Goal: Information Seeking & Learning: Compare options

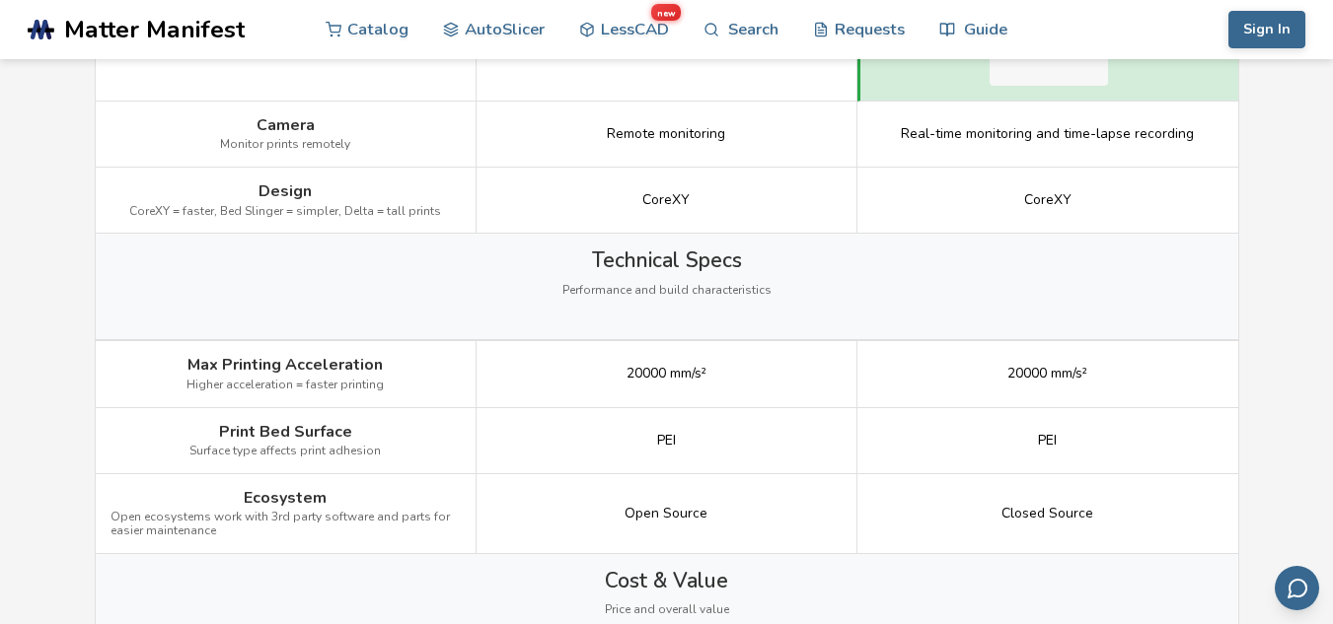
scroll to position [2466, 0]
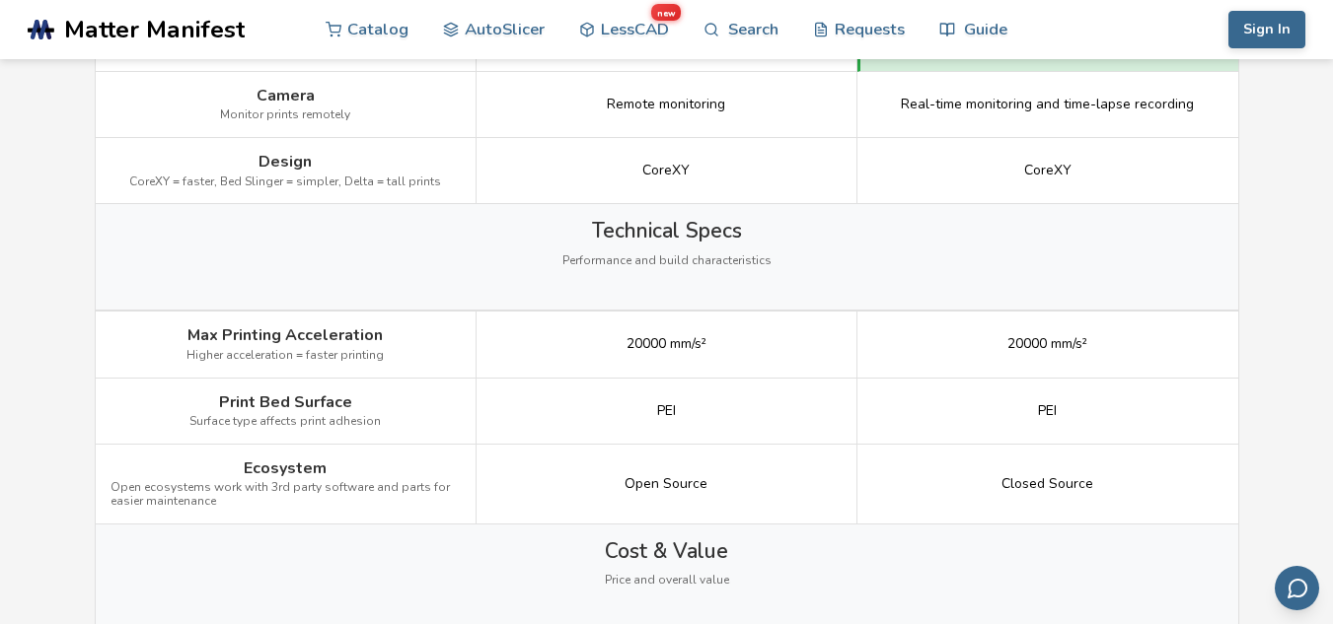
click at [358, 399] on div "Print Bed Surface Surface type affects print adhesion" at bounding box center [286, 412] width 381 height 66
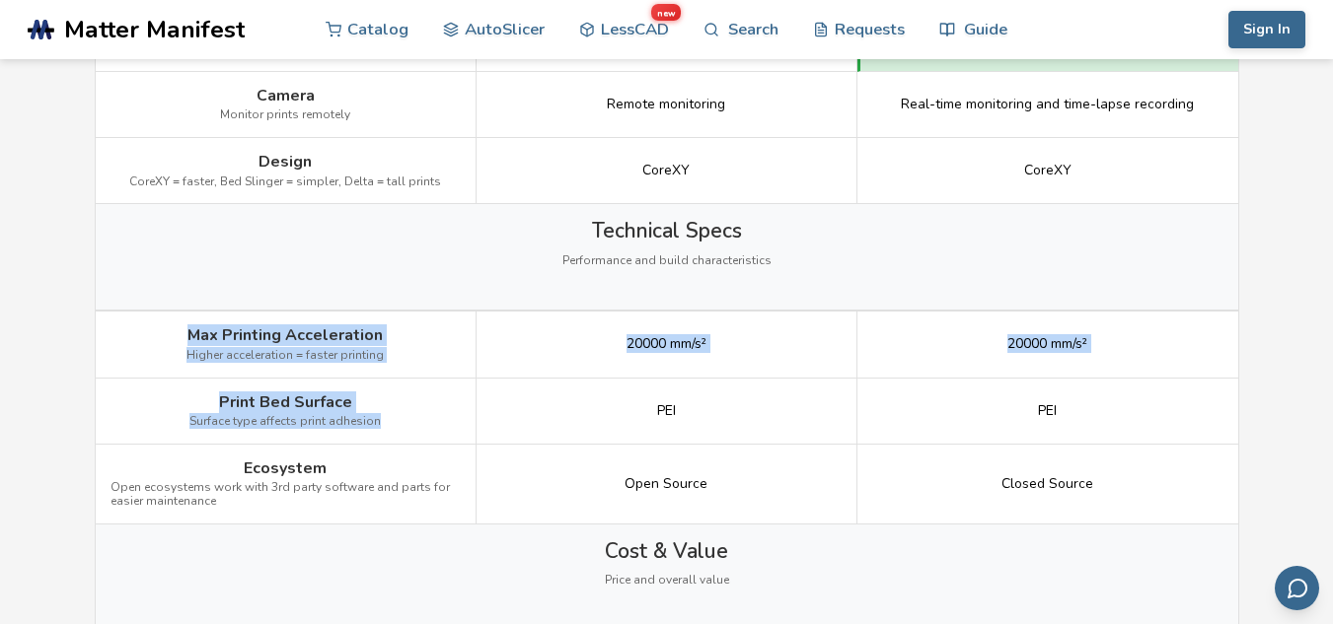
drag, startPoint x: 380, startPoint y: 426, endPoint x: 173, endPoint y: 339, distance: 224.6
click at [0, 0] on div "Image Details View Elegoo Centauri Carbon Details View Bambu Lab P1S Details Ge…" at bounding box center [0, 0] width 0 height 0
click at [201, 334] on span "Max Printing Acceleration" at bounding box center [284, 335] width 195 height 18
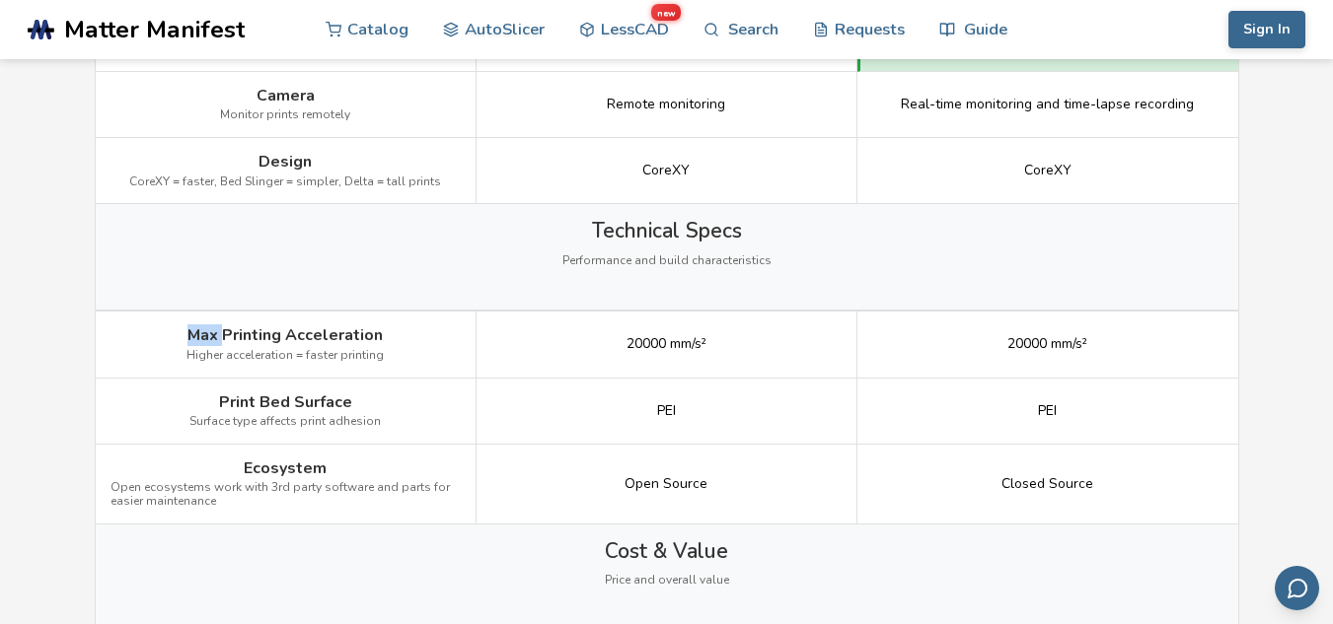
click at [201, 334] on span "Max Printing Acceleration" at bounding box center [284, 335] width 195 height 18
click at [186, 329] on div "Max Printing Acceleration Higher acceleration = faster printing" at bounding box center [286, 345] width 381 height 66
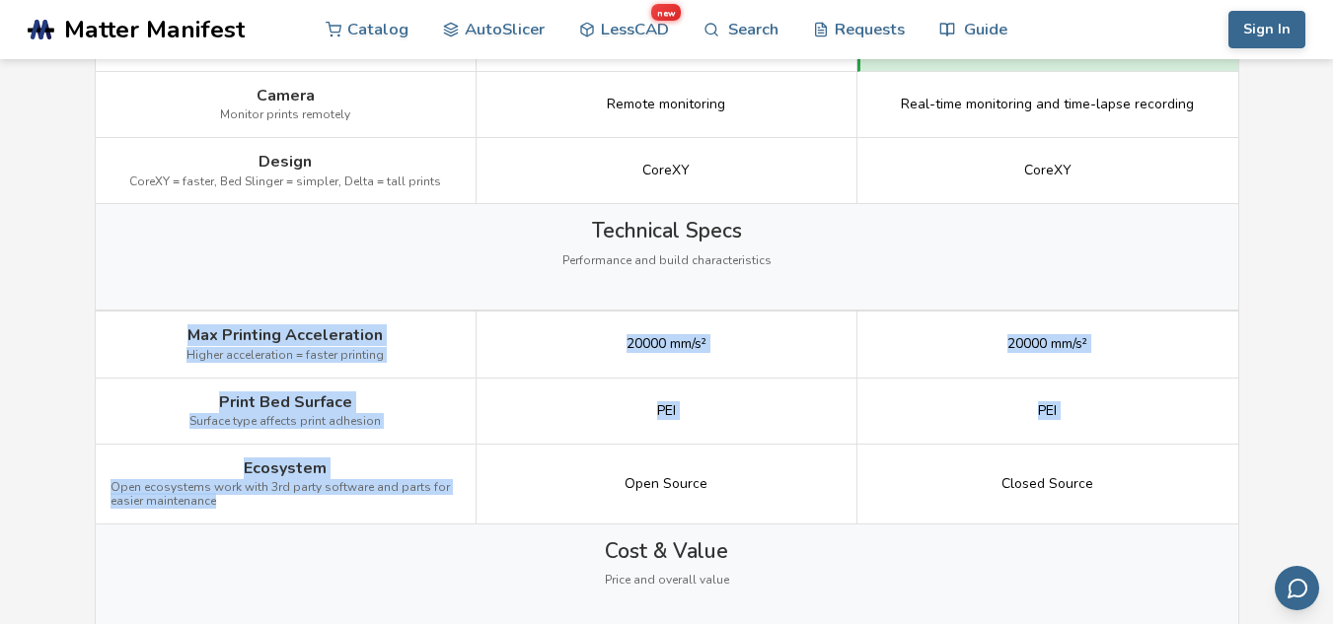
drag, startPoint x: 198, startPoint y: 333, endPoint x: 454, endPoint y: 495, distance: 302.4
click at [0, 0] on div "Image Details View Elegoo Centauri Carbon Details View Bambu Lab P1S Details Ge…" at bounding box center [0, 0] width 0 height 0
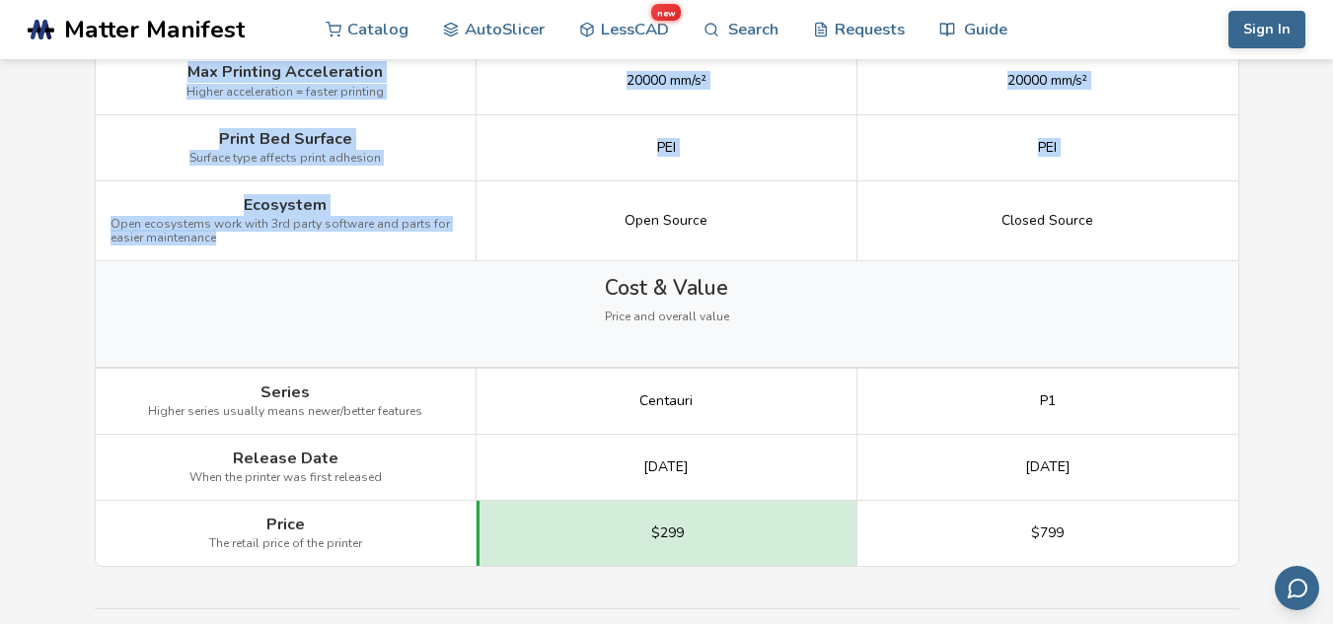
scroll to position [2762, 0]
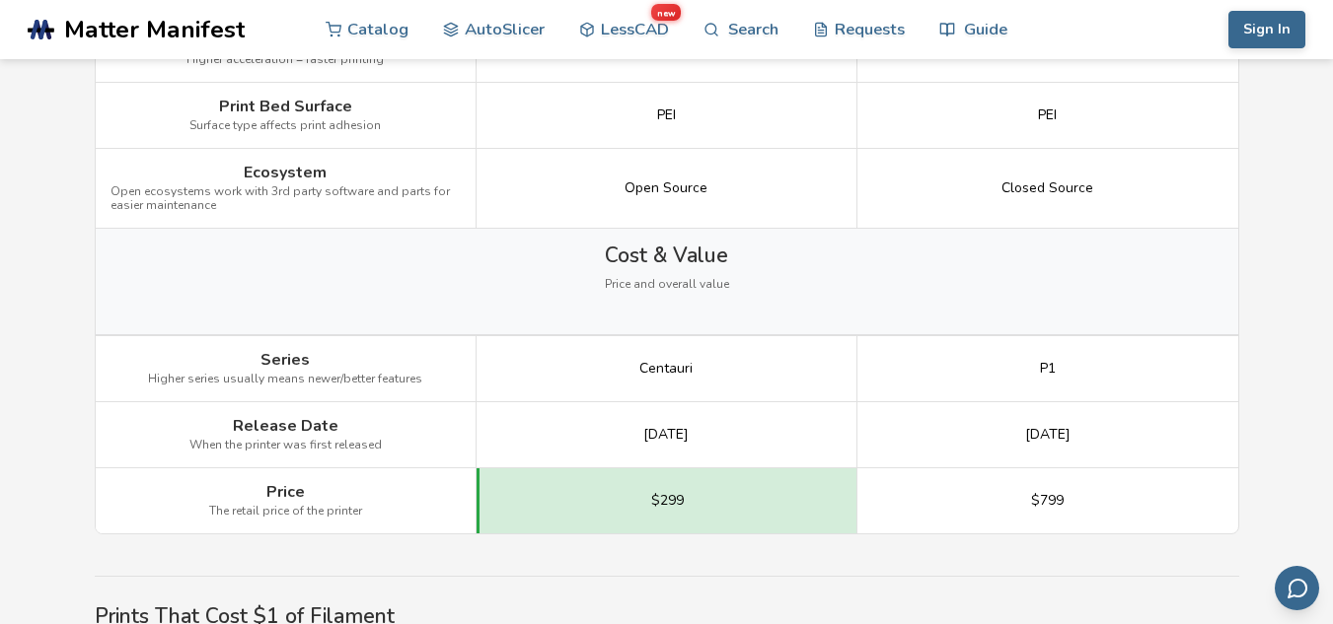
click at [251, 354] on div "Series Higher series usually means newer/better features" at bounding box center [286, 369] width 381 height 66
click at [263, 354] on span "Series" at bounding box center [284, 360] width 49 height 18
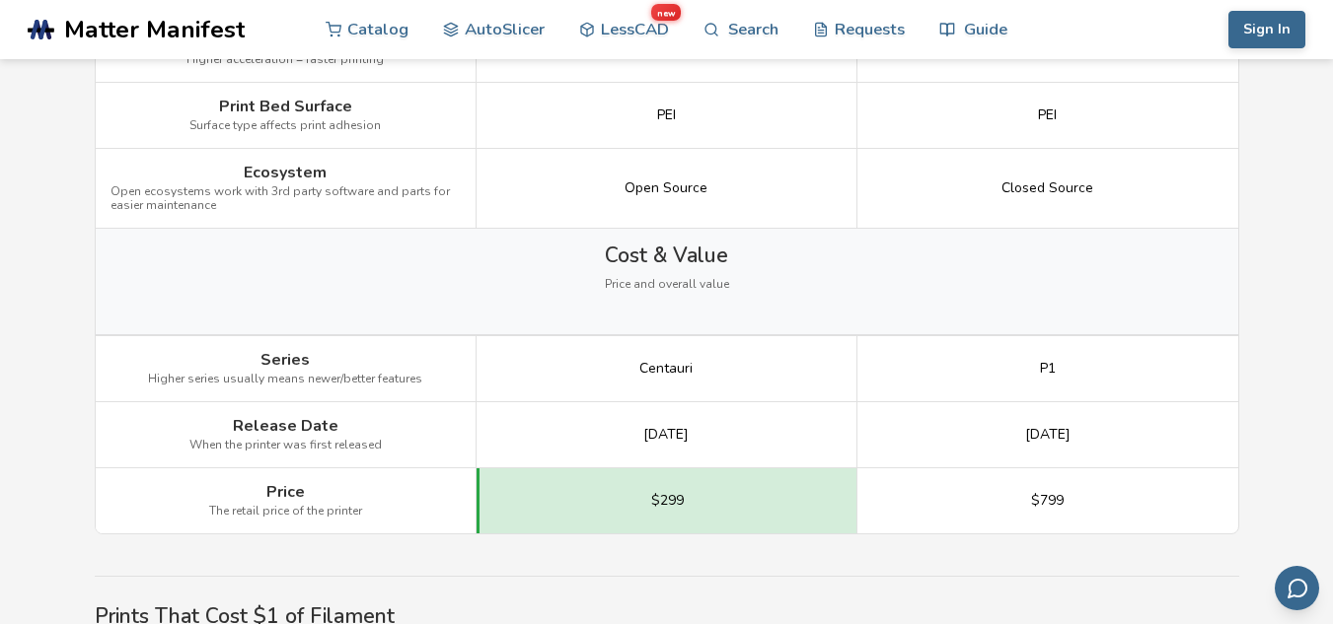
click at [624, 357] on div "Centauri" at bounding box center [666, 369] width 381 height 66
drag, startPoint x: 640, startPoint y: 360, endPoint x: 763, endPoint y: 376, distance: 124.3
click at [763, 376] on div "Centauri" at bounding box center [666, 369] width 381 height 66
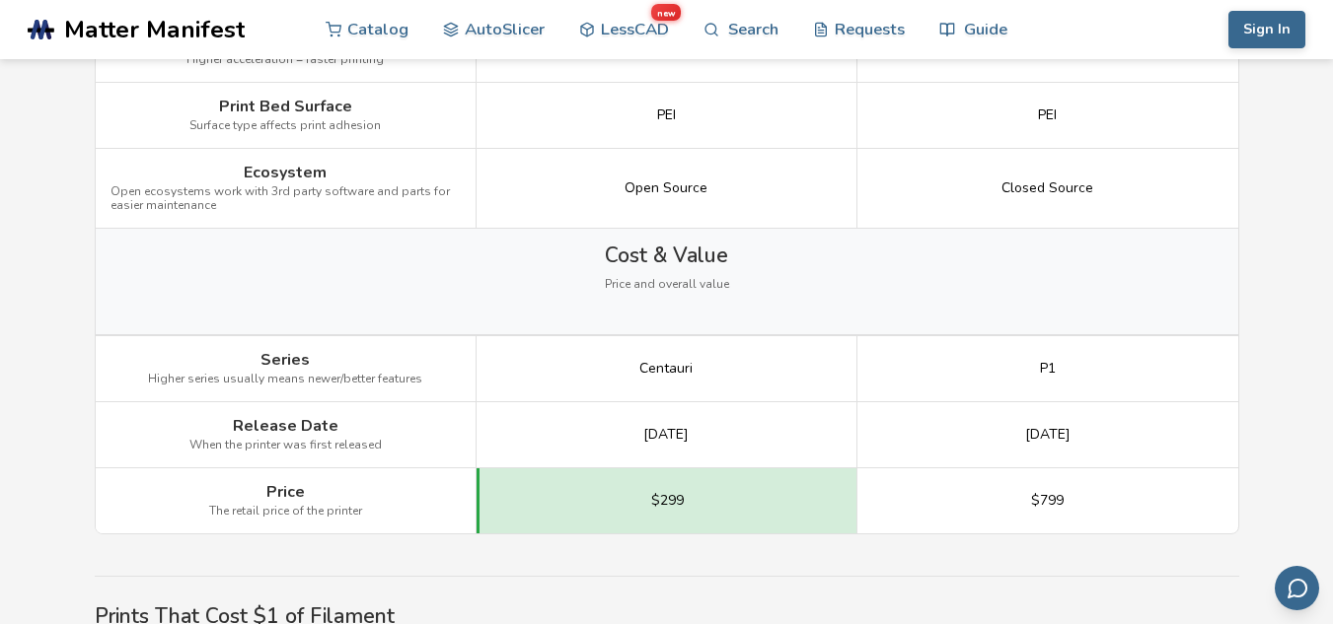
drag, startPoint x: 1021, startPoint y: 368, endPoint x: 1065, endPoint y: 356, distance: 45.9
click at [1042, 368] on div "P1" at bounding box center [1047, 369] width 381 height 66
drag, startPoint x: 1072, startPoint y: 354, endPoint x: 168, endPoint y: 369, distance: 904.6
click at [0, 0] on div "Series Higher series usually means newer/better features Centauri P1" at bounding box center [0, 0] width 0 height 0
click at [120, 364] on div "Series Higher series usually means newer/better features" at bounding box center [286, 369] width 381 height 66
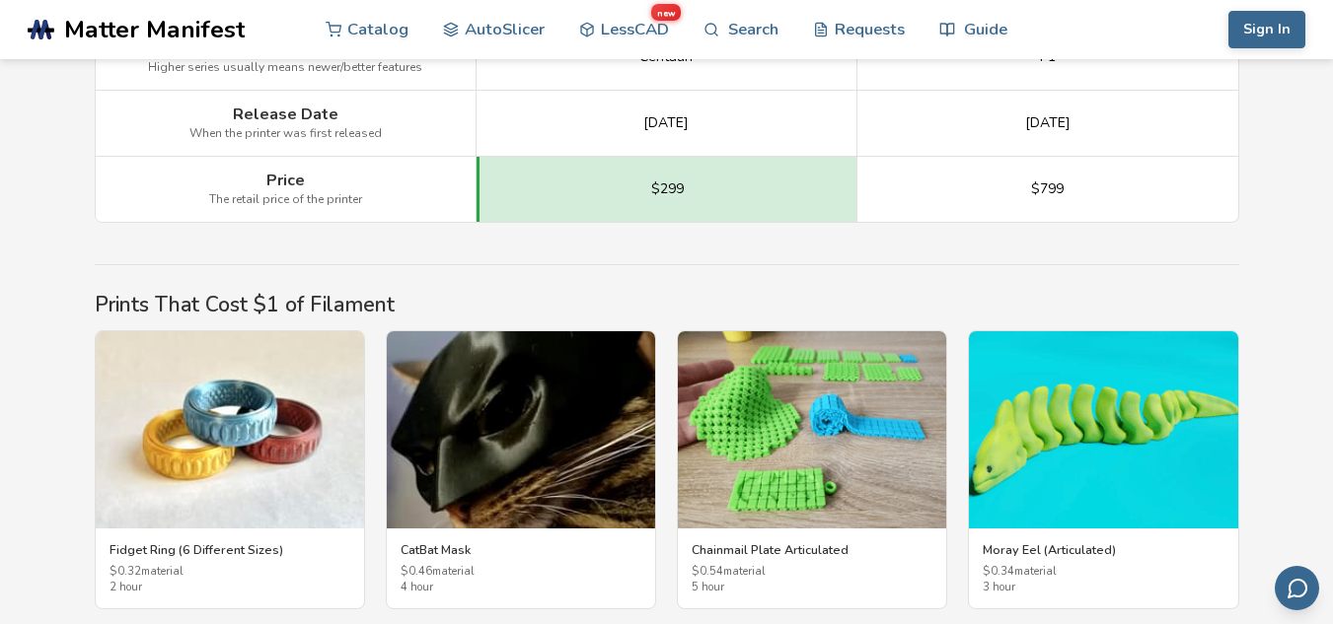
scroll to position [2959, 0]
